Goal: Find specific page/section: Find specific page/section

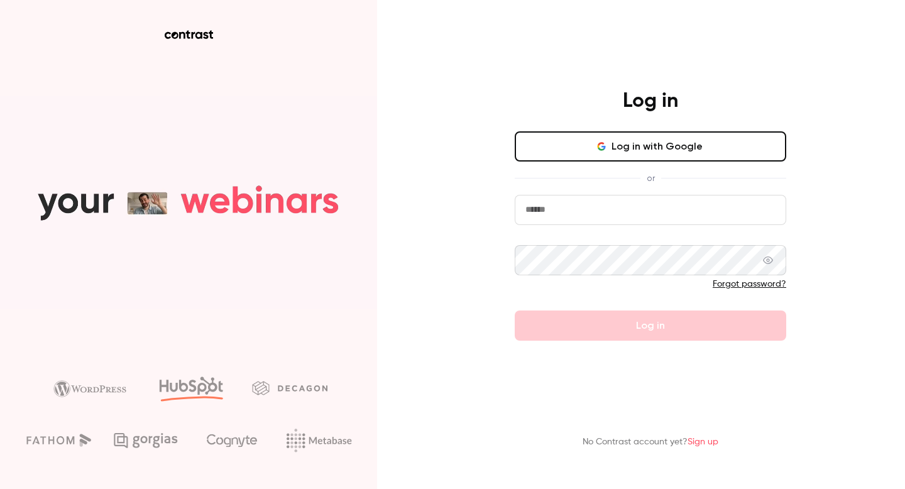
click at [660, 143] on button "Log in with Google" at bounding box center [651, 146] width 272 height 30
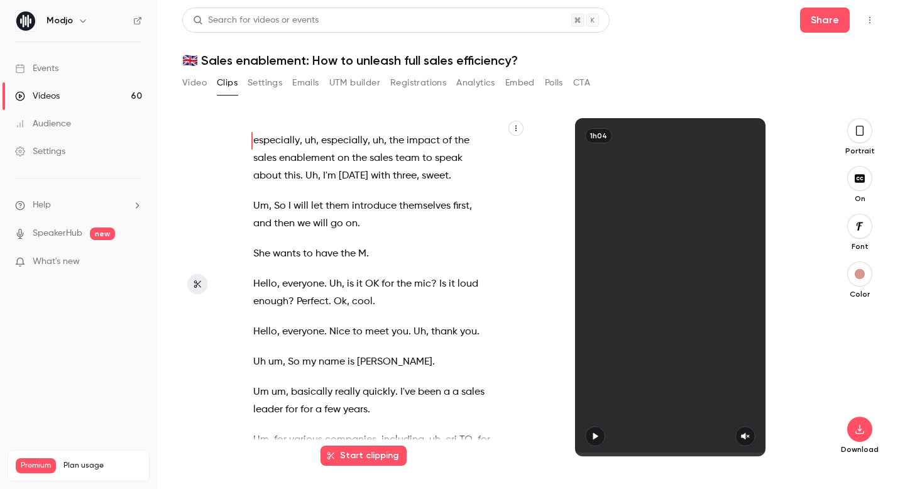
click at [48, 72] on div "Events" at bounding box center [36, 68] width 43 height 13
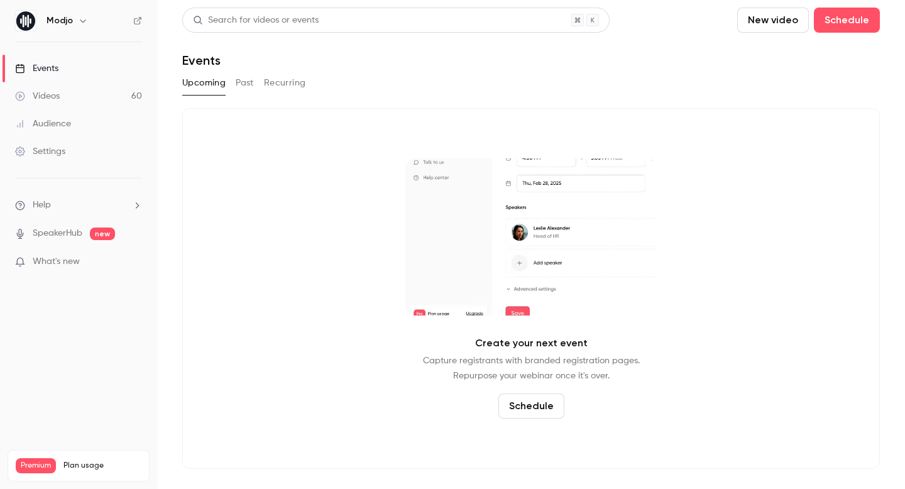
click at [239, 75] on button "Past" at bounding box center [245, 83] width 18 height 20
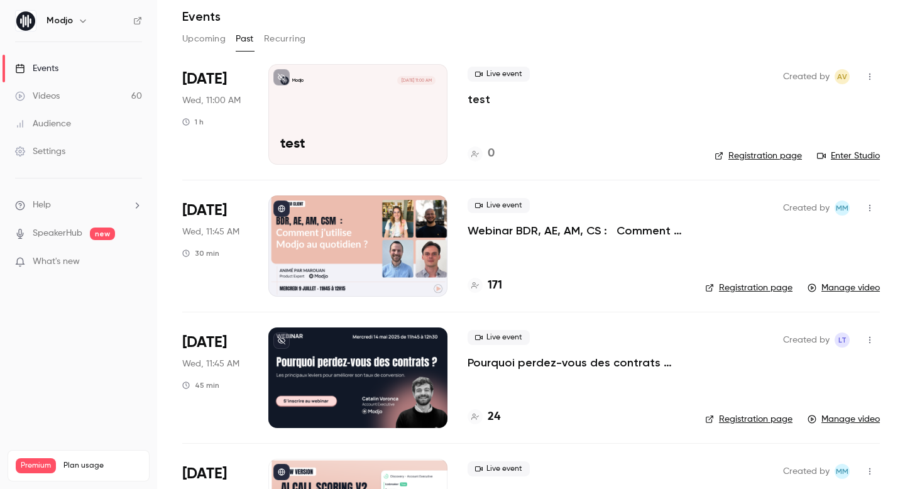
scroll to position [45, 0]
click at [369, 374] on div at bounding box center [357, 377] width 179 height 101
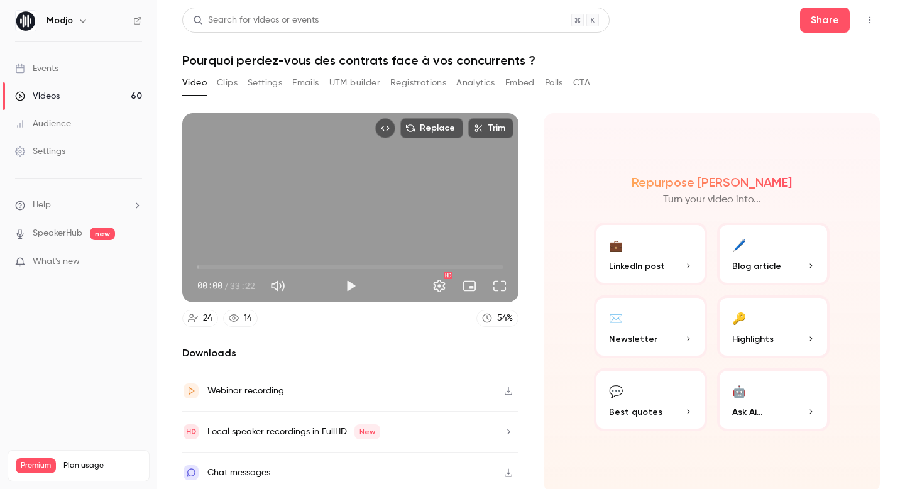
click at [477, 88] on button "Analytics" at bounding box center [475, 83] width 39 height 20
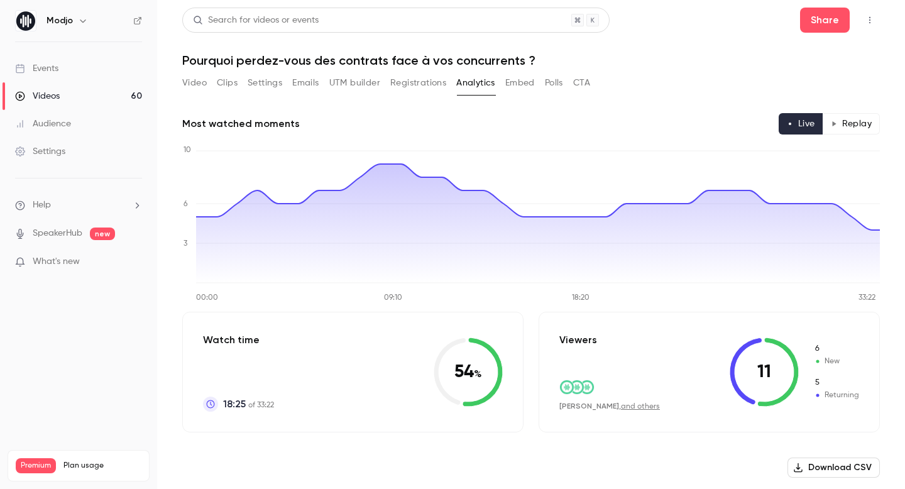
click at [348, 84] on button "UTM builder" at bounding box center [354, 83] width 51 height 20
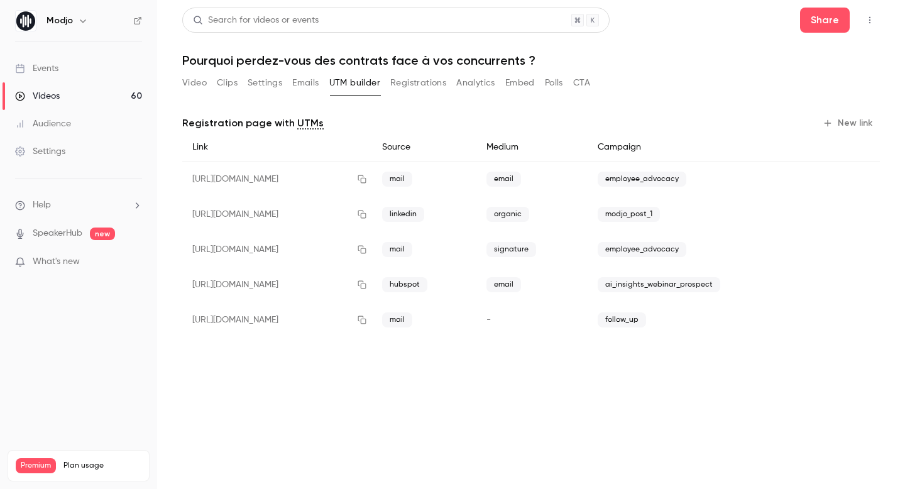
click at [416, 80] on button "Registrations" at bounding box center [418, 83] width 56 height 20
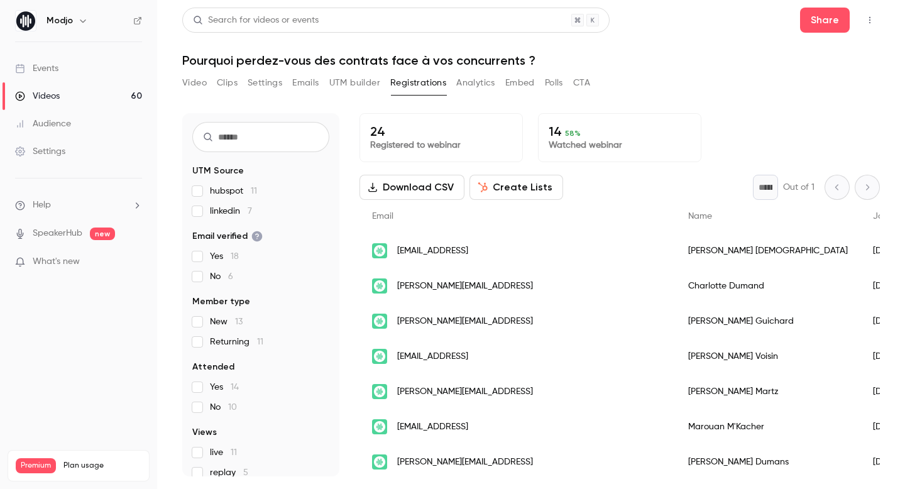
scroll to position [30, 0]
click at [197, 185] on label "hubspot 11" at bounding box center [260, 190] width 137 height 13
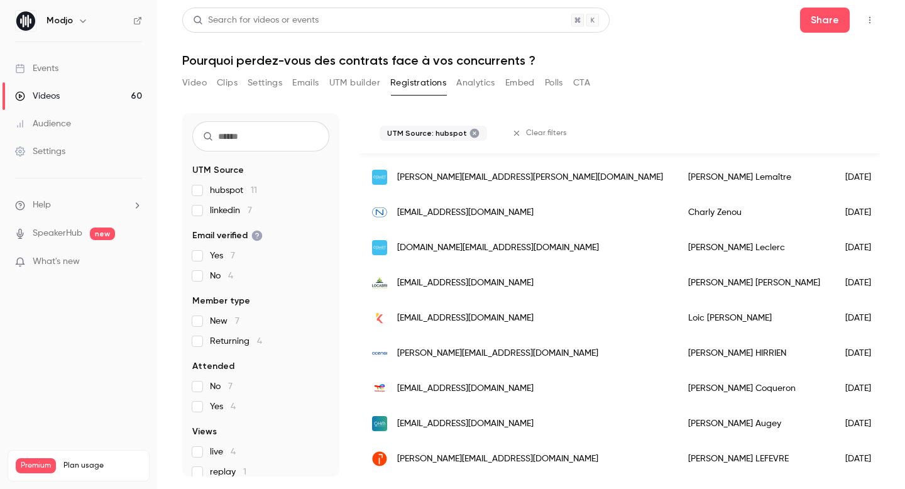
scroll to position [0, 0]
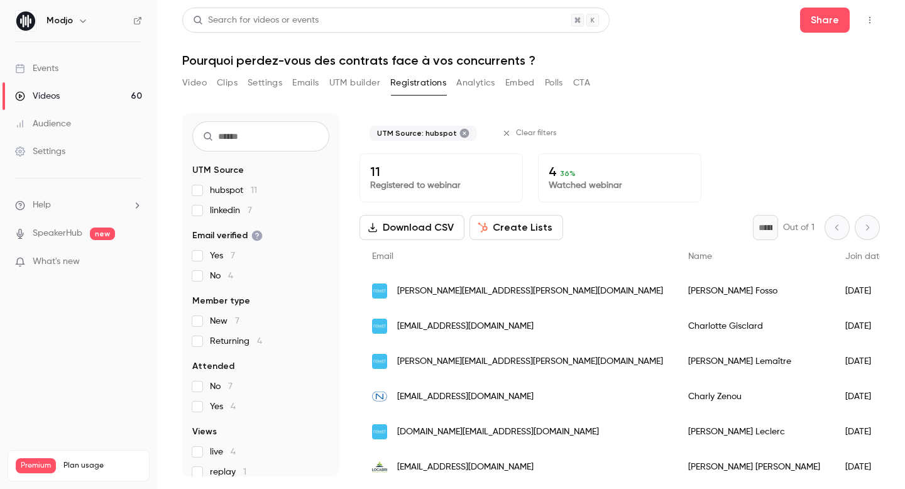
click at [308, 82] on button "Emails" at bounding box center [305, 83] width 26 height 20
